Goal: Task Accomplishment & Management: Manage account settings

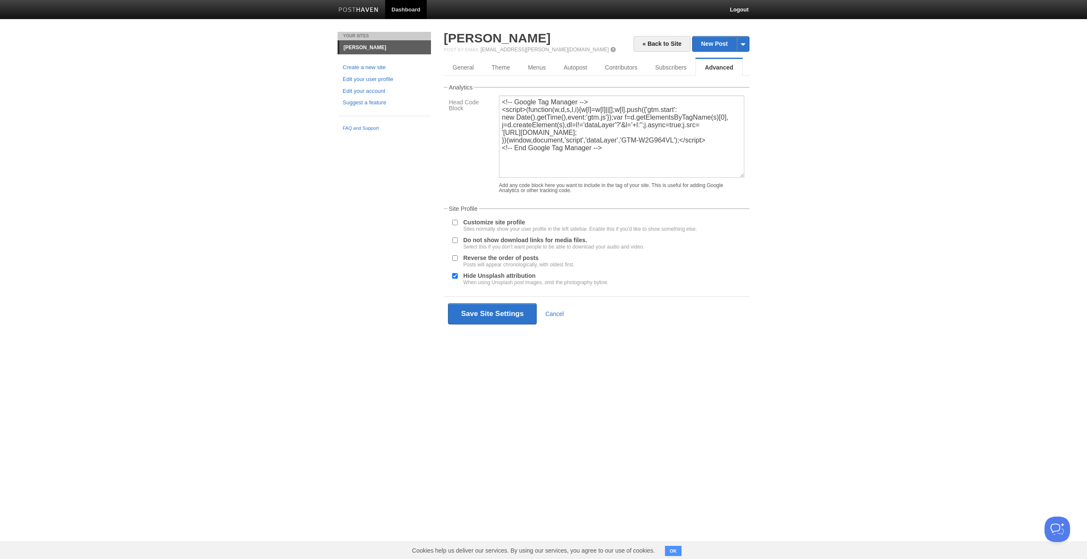
drag, startPoint x: 391, startPoint y: 146, endPoint x: 482, endPoint y: 90, distance: 105.9
click at [392, 146] on div "Your Sites [PERSON_NAME] Create a new site Edit your user profile Edit your acc…" at bounding box center [543, 194] width 424 height 324
click at [504, 65] on link "Theme" at bounding box center [501, 67] width 37 height 17
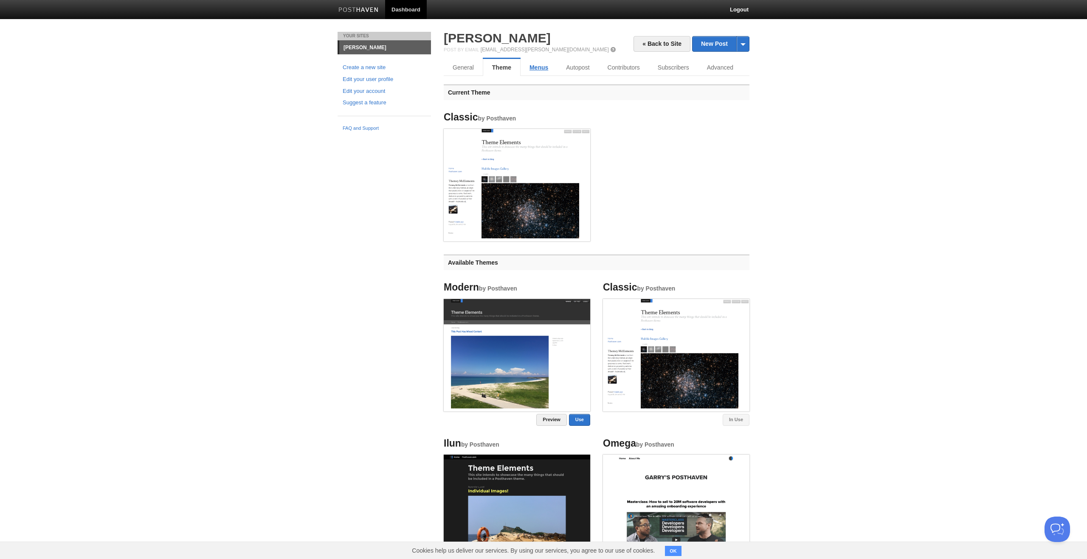
click at [534, 66] on link "Menus" at bounding box center [538, 67] width 37 height 17
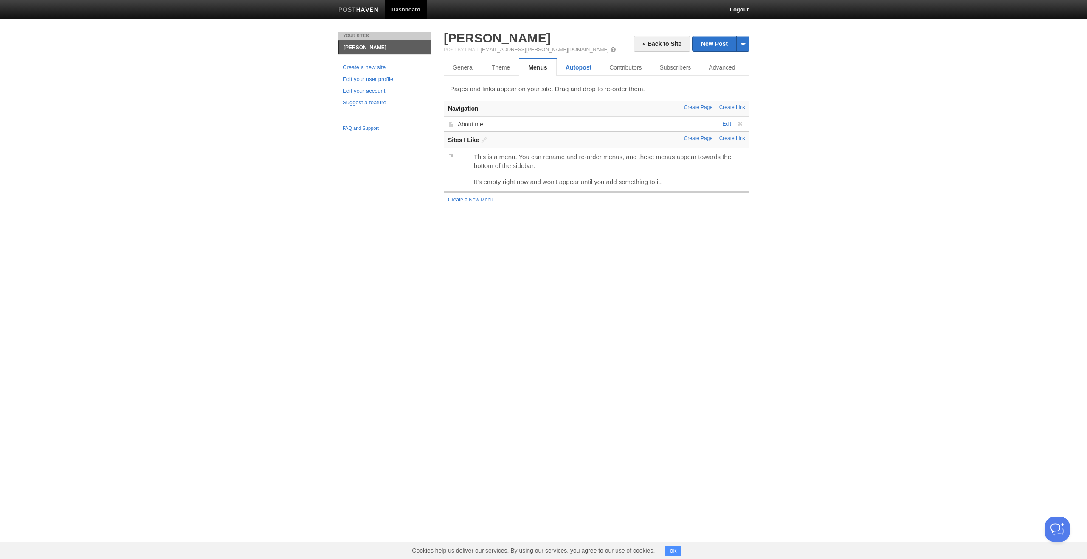
click at [579, 70] on link "Autopost" at bounding box center [578, 67] width 44 height 17
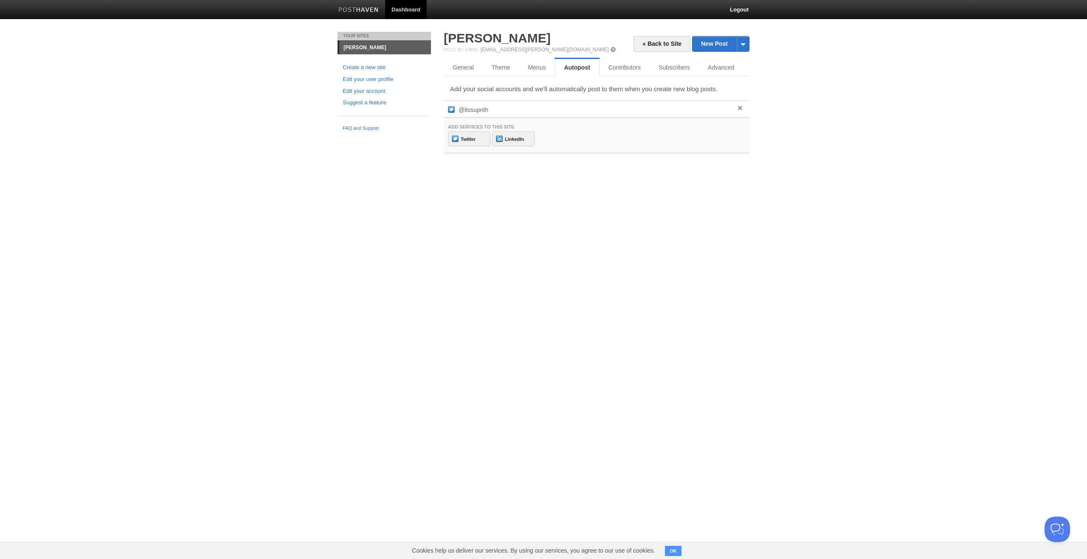
click at [739, 105] on span at bounding box center [740, 108] width 6 height 6
click at [643, 169] on html "Dashboard Logout Post saved × Updated site × Updated site × Updated site × Upda…" at bounding box center [543, 84] width 1087 height 169
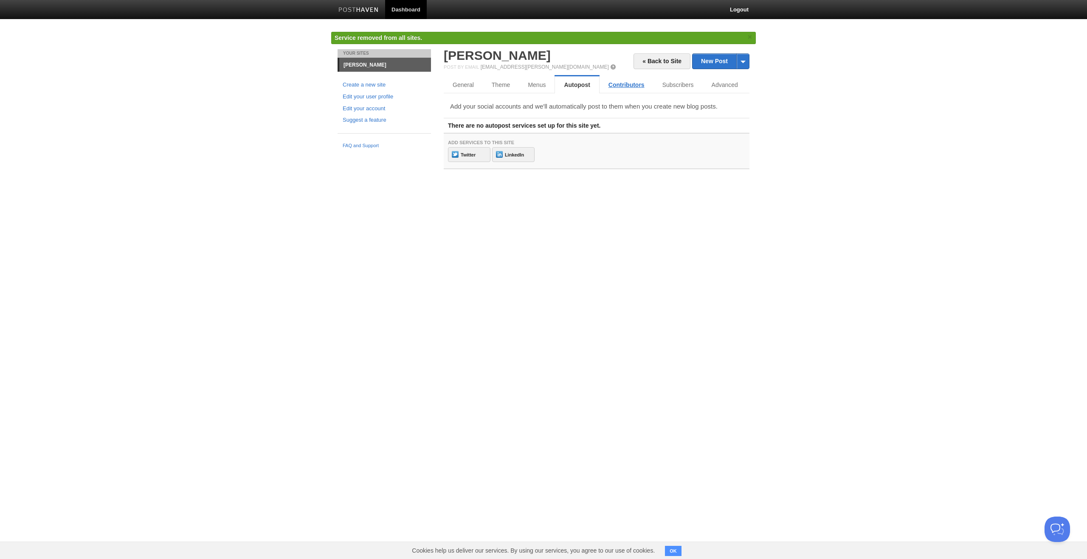
click at [616, 86] on link "Contributors" at bounding box center [626, 84] width 54 height 17
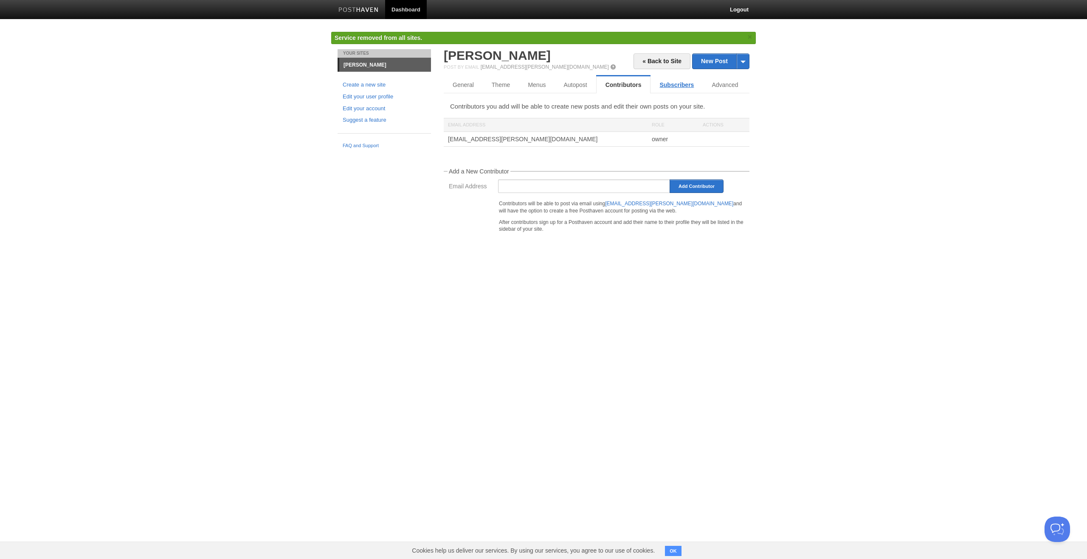
click at [681, 84] on link "Subscribers" at bounding box center [676, 84] width 52 height 17
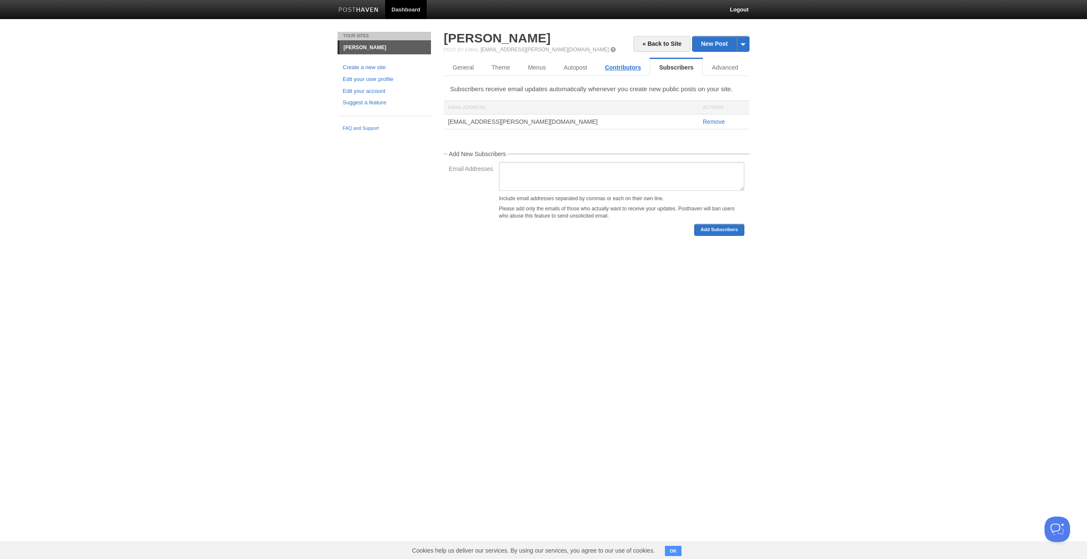
click at [618, 68] on link "Contributors" at bounding box center [623, 67] width 54 height 17
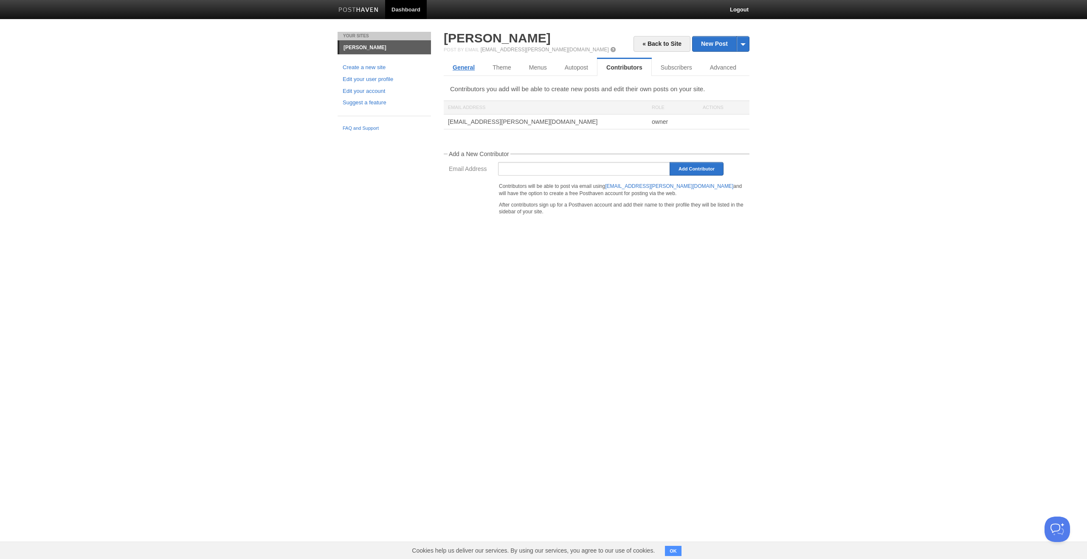
click at [463, 68] on link "General" at bounding box center [464, 67] width 40 height 17
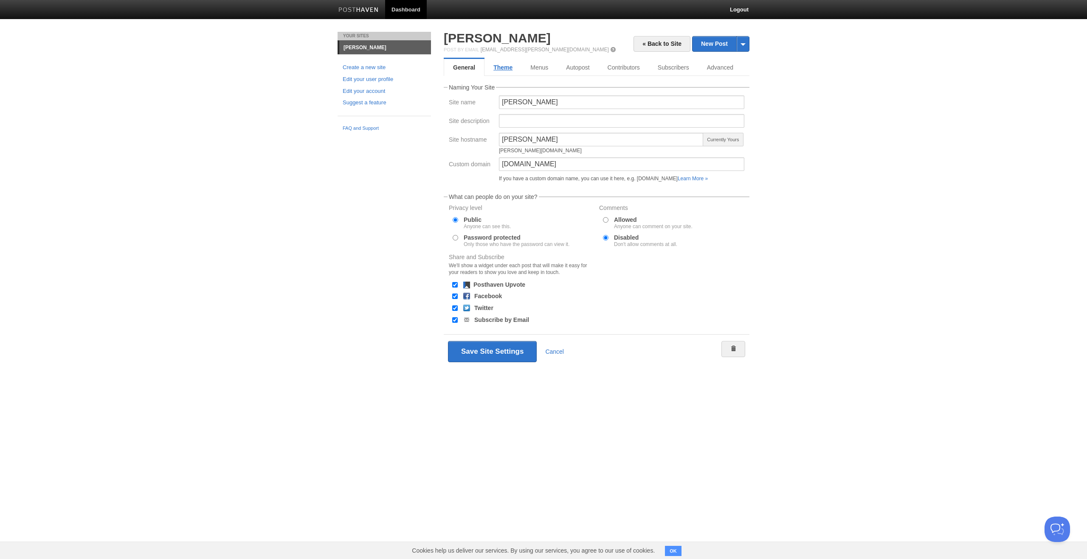
click at [493, 70] on link "Theme" at bounding box center [502, 67] width 37 height 17
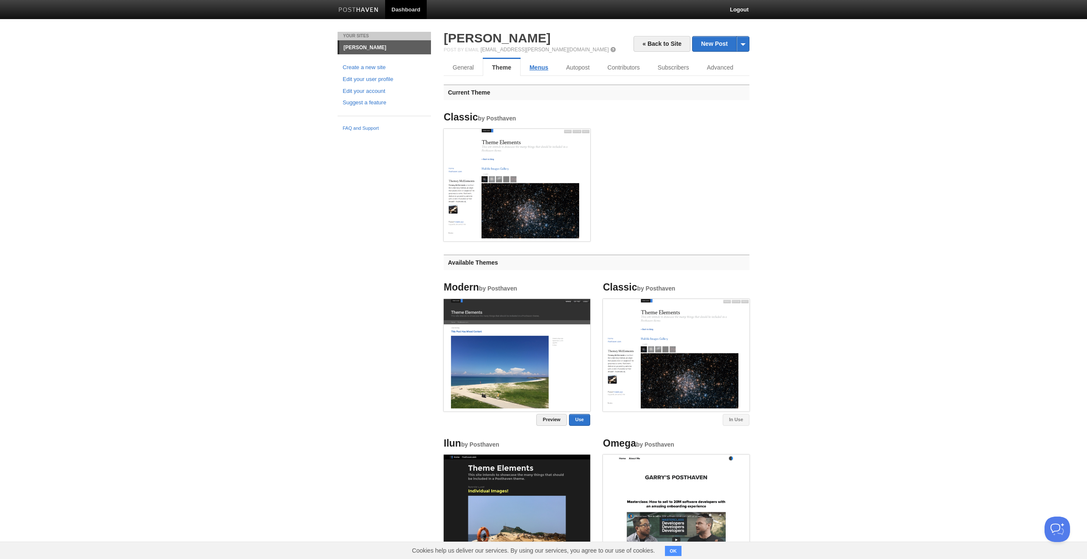
click at [541, 69] on link "Menus" at bounding box center [538, 67] width 37 height 17
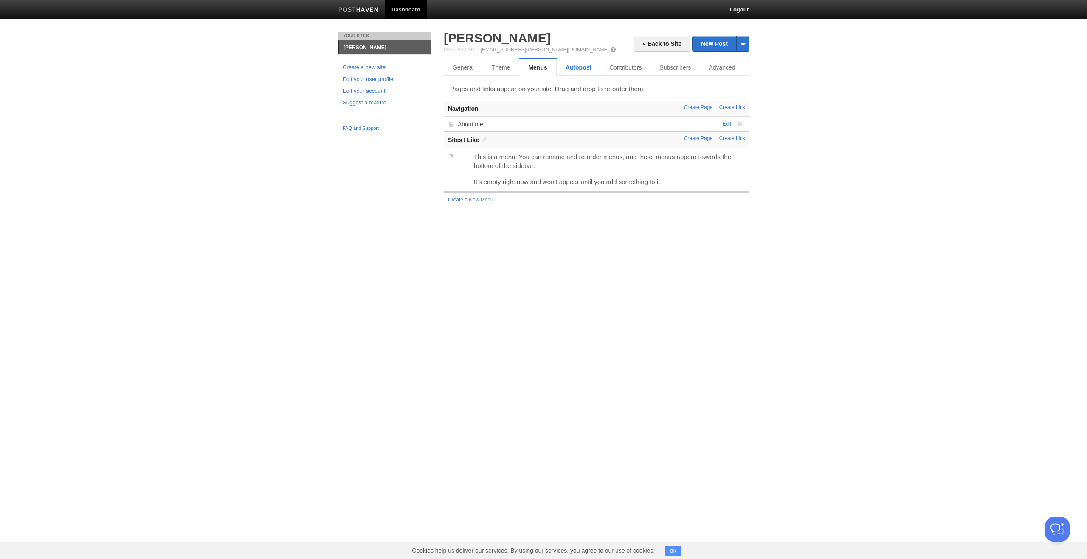
click at [576, 65] on link "Autopost" at bounding box center [578, 67] width 44 height 17
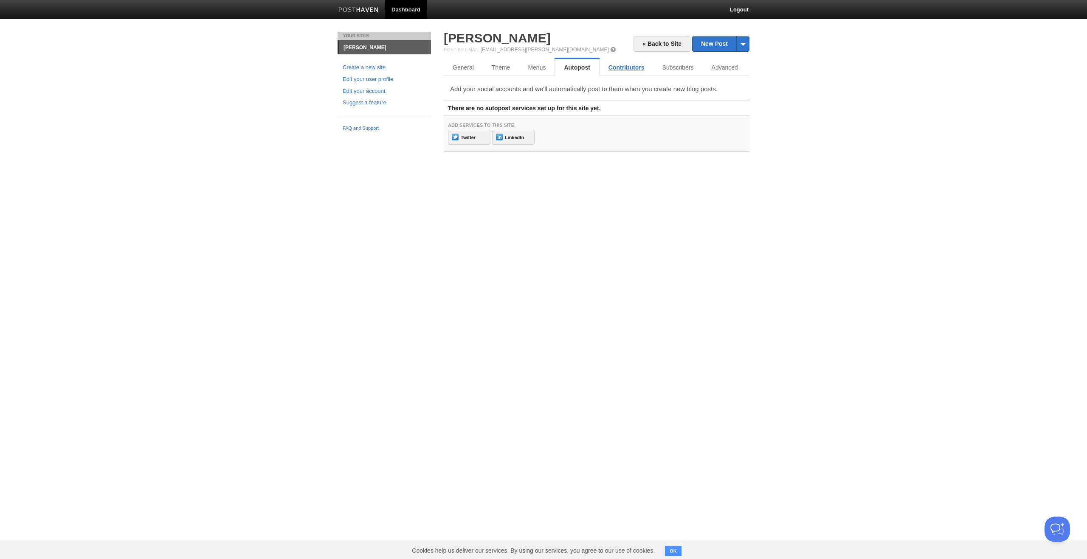
click at [626, 73] on link "Contributors" at bounding box center [626, 67] width 54 height 17
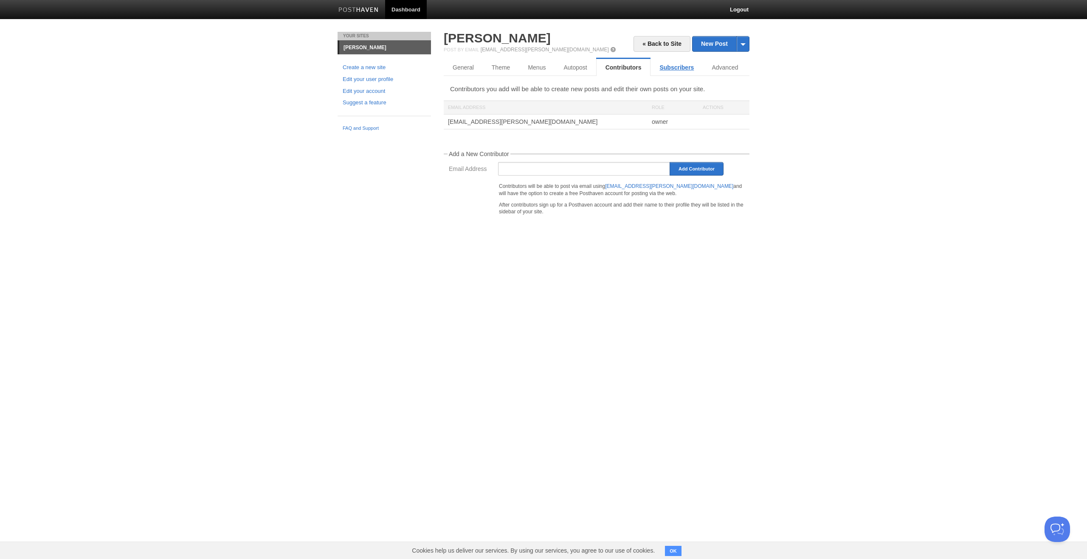
click at [667, 70] on link "Subscribers" at bounding box center [676, 67] width 52 height 17
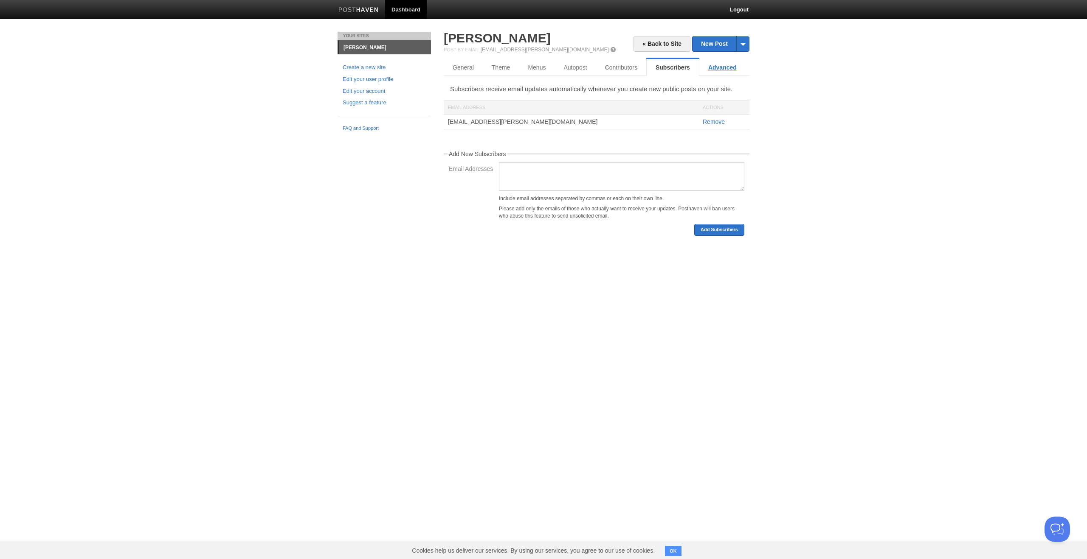
click at [719, 71] on link "Advanced" at bounding box center [722, 67] width 46 height 17
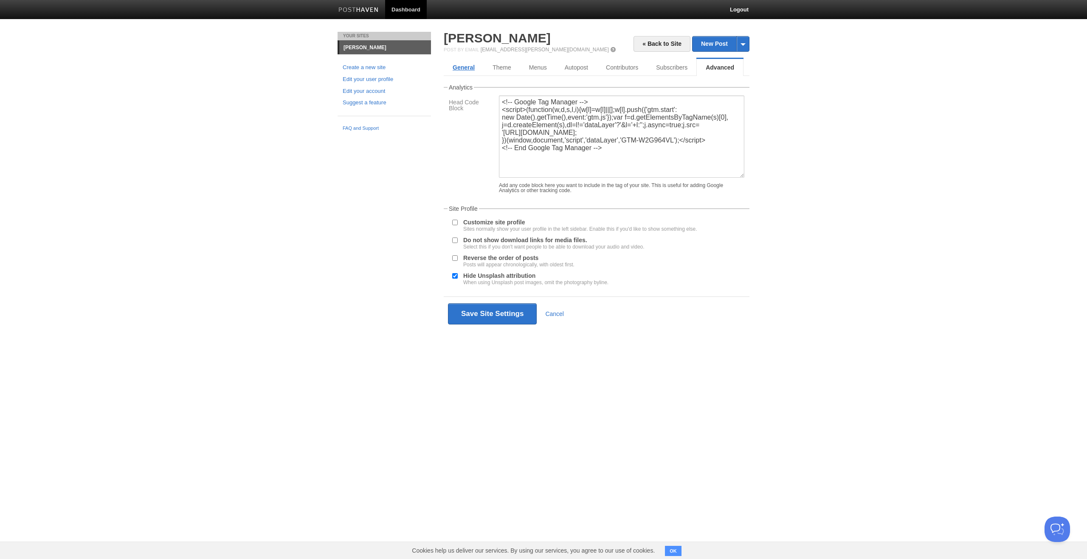
click at [458, 66] on link "General" at bounding box center [464, 67] width 40 height 17
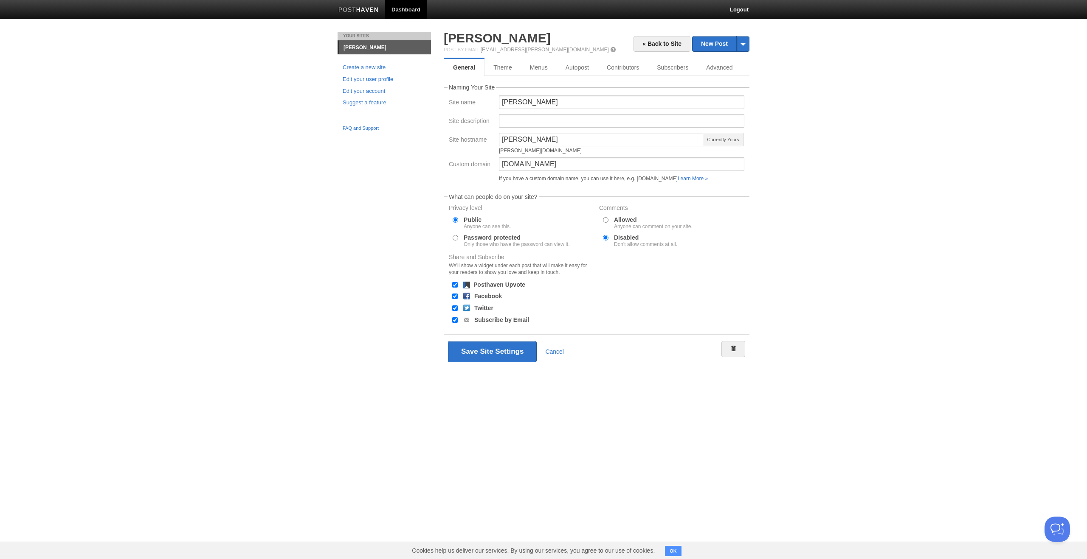
click at [724, 136] on span "Currently Yours" at bounding box center [722, 140] width 41 height 14
click at [635, 41] on link "« Back to Site" at bounding box center [661, 44] width 57 height 16
